Goal: Task Accomplishment & Management: Use online tool/utility

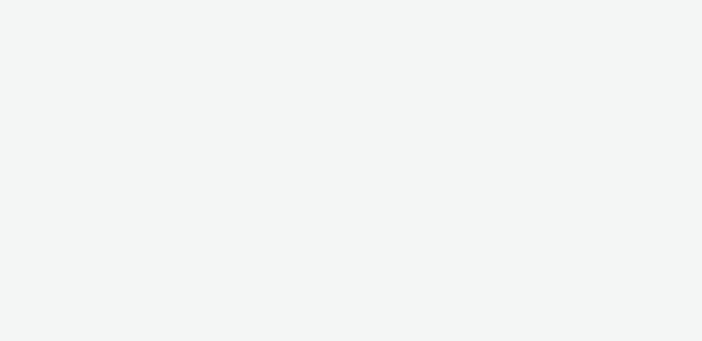
select select "47c37c18-910e-43a3-bb91-a2beb2847406"
select select "b1b940d3-d05b-48b5-821e-f328c33b988b"
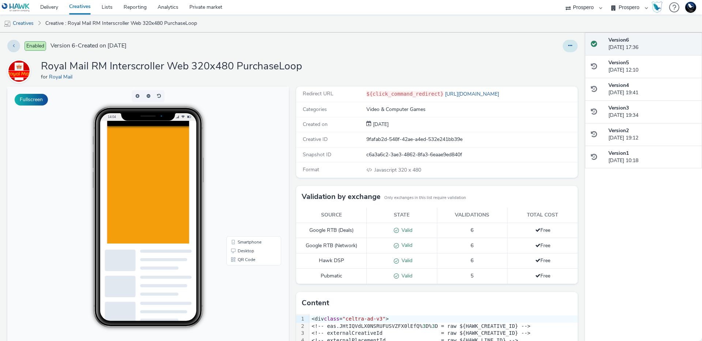
click at [562, 44] on button at bounding box center [569, 46] width 15 height 12
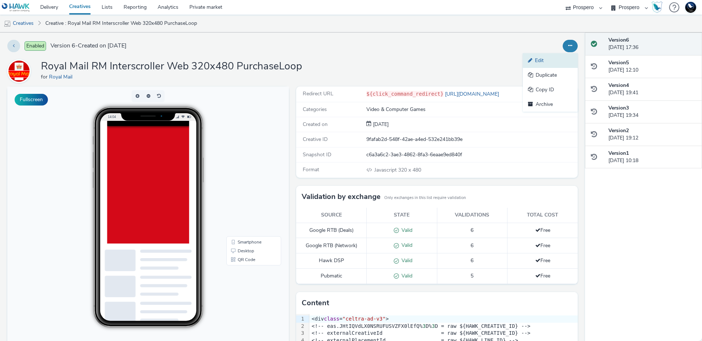
click at [537, 62] on link "Edit" at bounding box center [550, 60] width 55 height 15
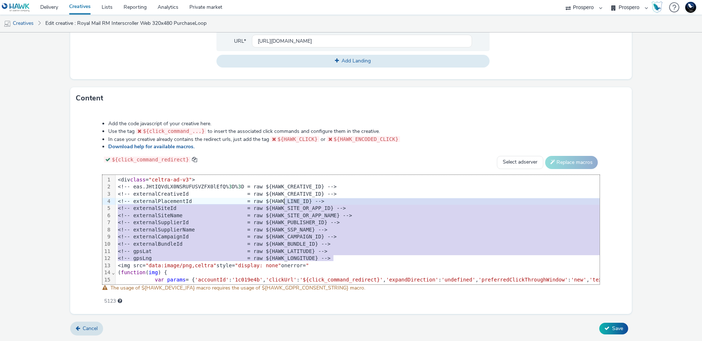
drag, startPoint x: 334, startPoint y: 258, endPoint x: 281, endPoint y: 197, distance: 80.8
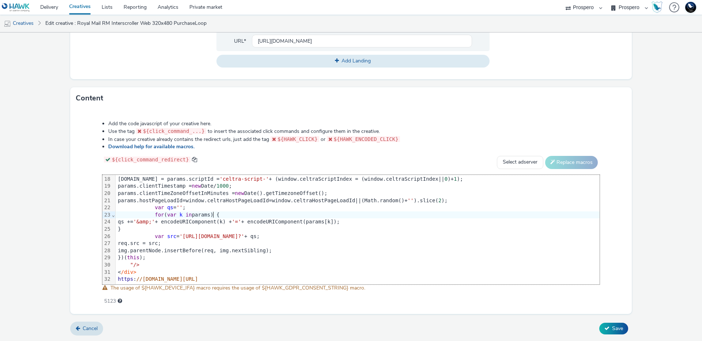
scroll to position [128, 0]
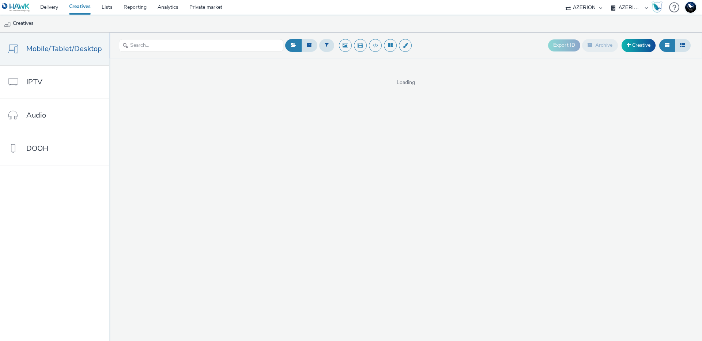
select select "ac009755-aa48-4799-8050-7a339a378eb8"
select select "79162ed7-0017-4339-93b0-3399b708648f"
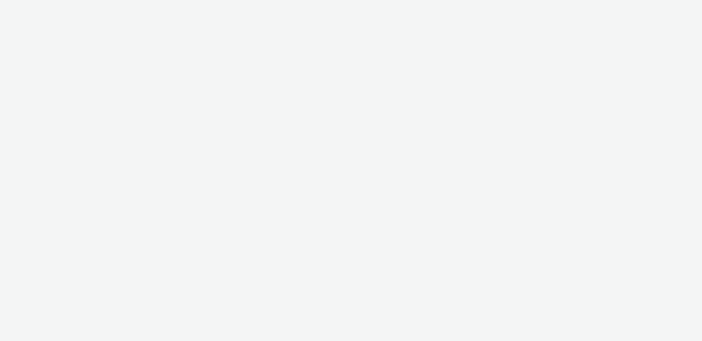
select select "ac009755-aa48-4799-8050-7a339a378eb8"
select select "79162ed7-0017-4339-93b0-3399b708648f"
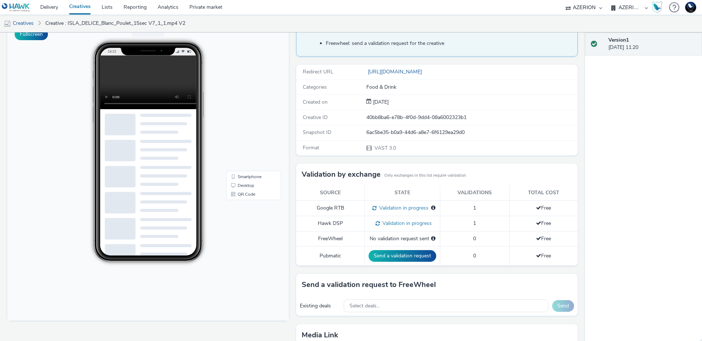
scroll to position [157, 0]
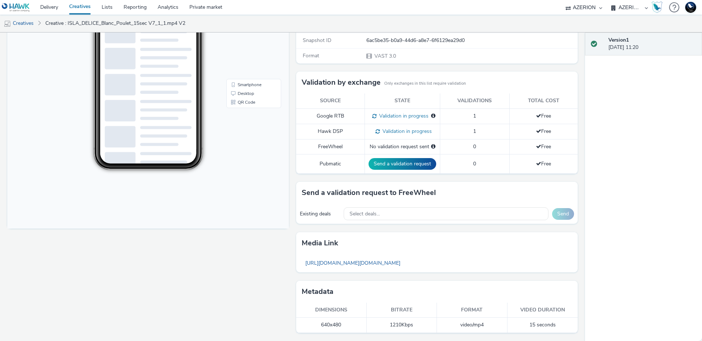
click at [375, 128] on span at bounding box center [376, 131] width 7 height 7
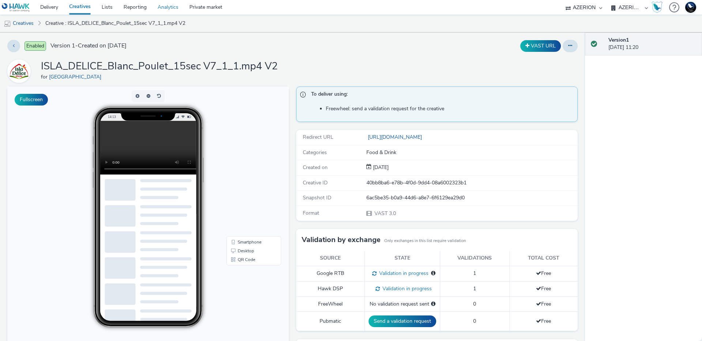
click at [155, 5] on link "Analytics" at bounding box center [168, 7] width 32 height 15
